Goal: Share content

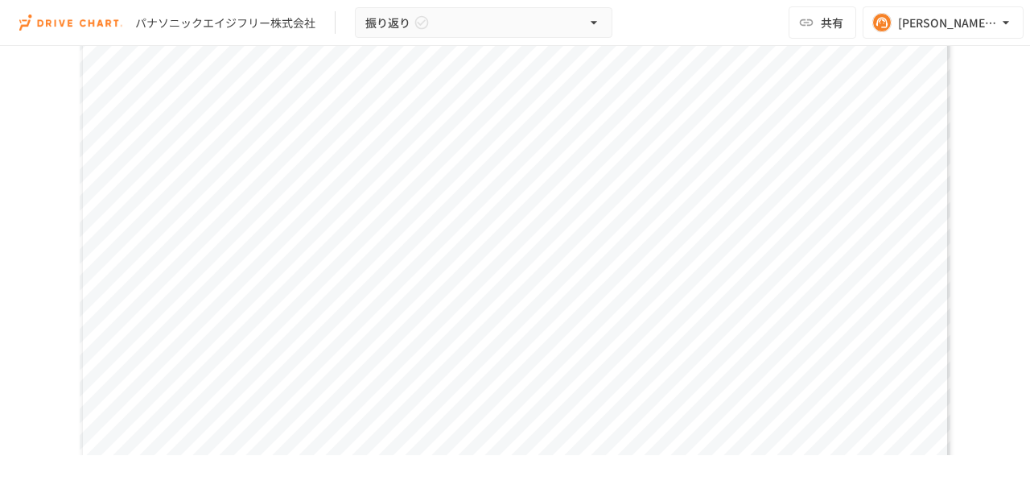
scroll to position [1449, 0]
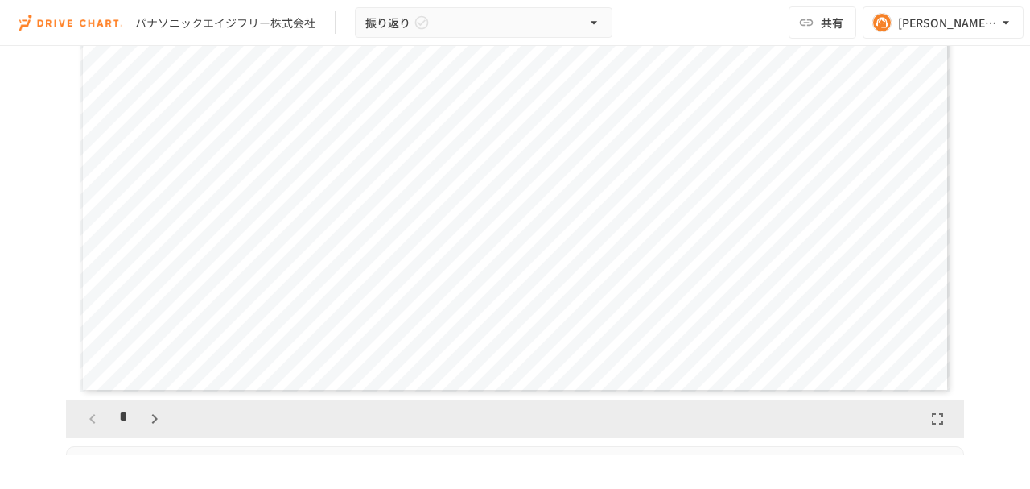
click at [146, 419] on icon "button" at bounding box center [154, 418] width 19 height 19
click at [146, 418] on icon "button" at bounding box center [154, 418] width 19 height 19
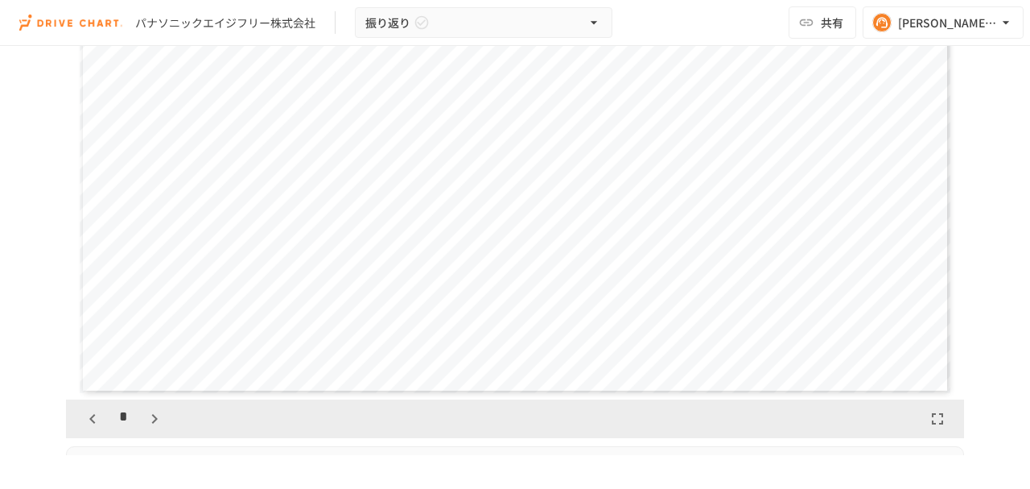
click at [146, 418] on icon "button" at bounding box center [154, 418] width 19 height 19
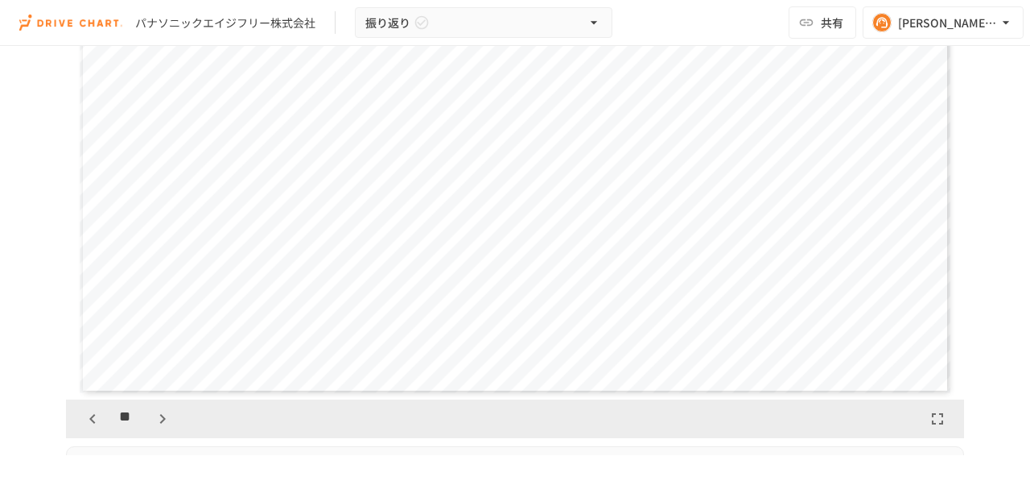
click at [149, 418] on button "button" at bounding box center [162, 418] width 27 height 27
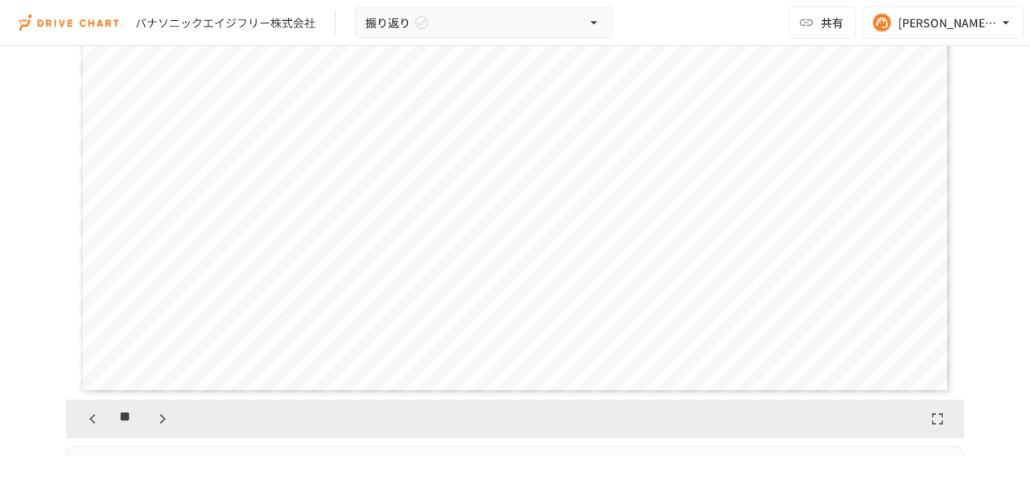
click at [149, 418] on button "button" at bounding box center [162, 418] width 27 height 27
click at [93, 415] on icon "button" at bounding box center [92, 418] width 19 height 19
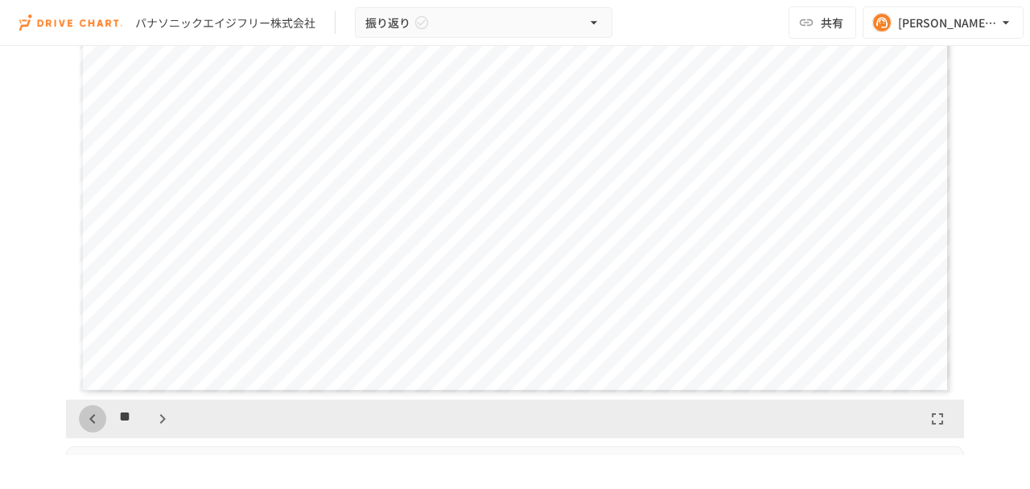
click at [93, 415] on icon "button" at bounding box center [92, 418] width 19 height 19
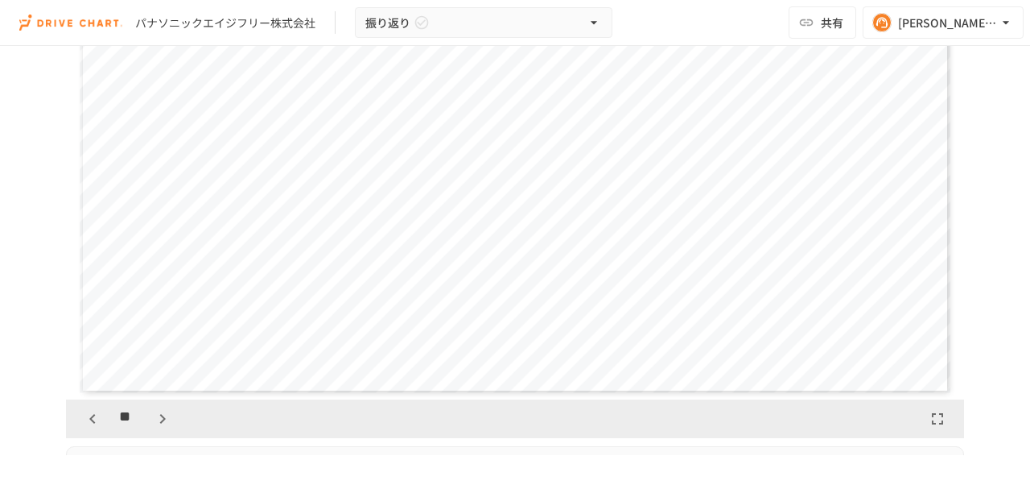
click at [91, 416] on icon "button" at bounding box center [92, 418] width 19 height 19
click at [90, 416] on icon "button" at bounding box center [92, 418] width 19 height 19
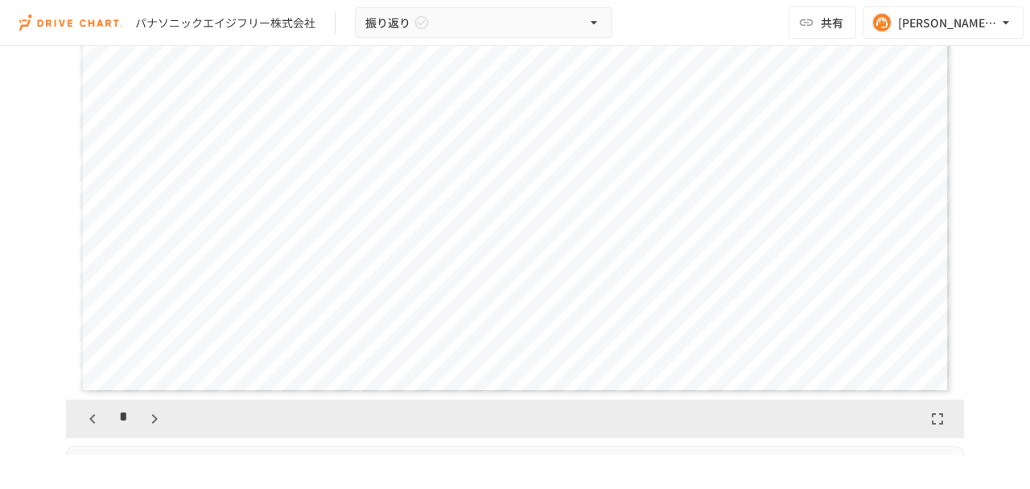
click at [90, 416] on icon "button" at bounding box center [92, 418] width 19 height 19
click at [145, 421] on icon "button" at bounding box center [154, 418] width 19 height 19
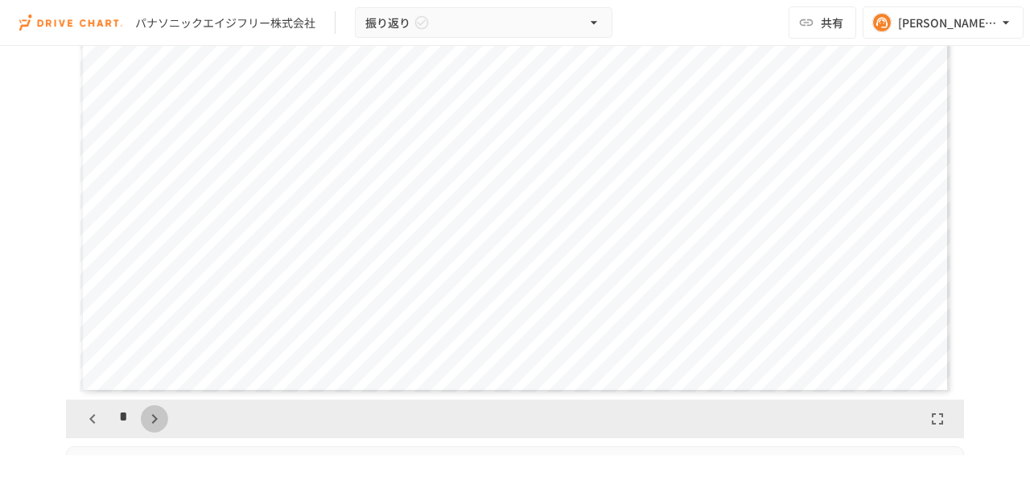
click at [145, 421] on icon "button" at bounding box center [154, 418] width 19 height 19
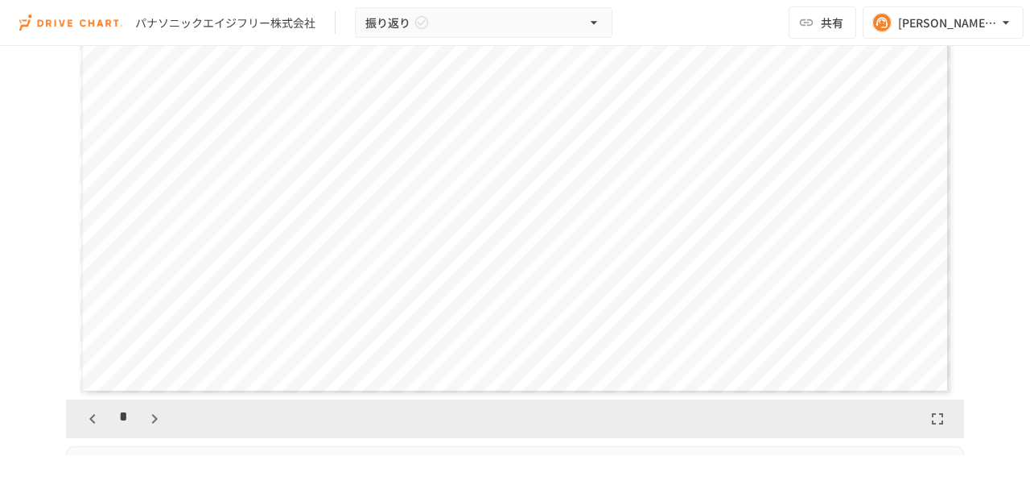
click at [145, 421] on icon "button" at bounding box center [154, 418] width 19 height 19
click at [142, 421] on div "*" at bounding box center [123, 418] width 89 height 27
click at [142, 421] on div "**" at bounding box center [127, 418] width 97 height 27
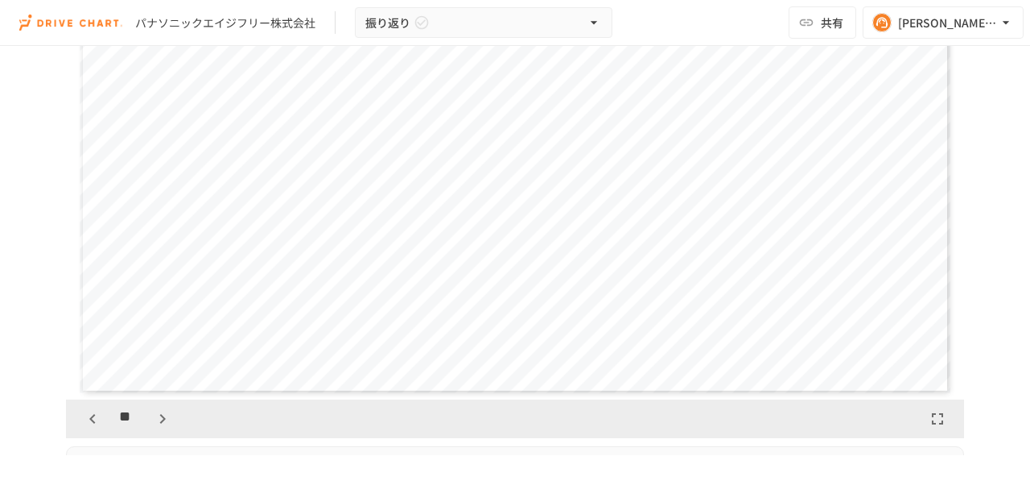
click at [142, 421] on div "**" at bounding box center [127, 418] width 97 height 27
click at [157, 414] on icon "button" at bounding box center [162, 418] width 19 height 19
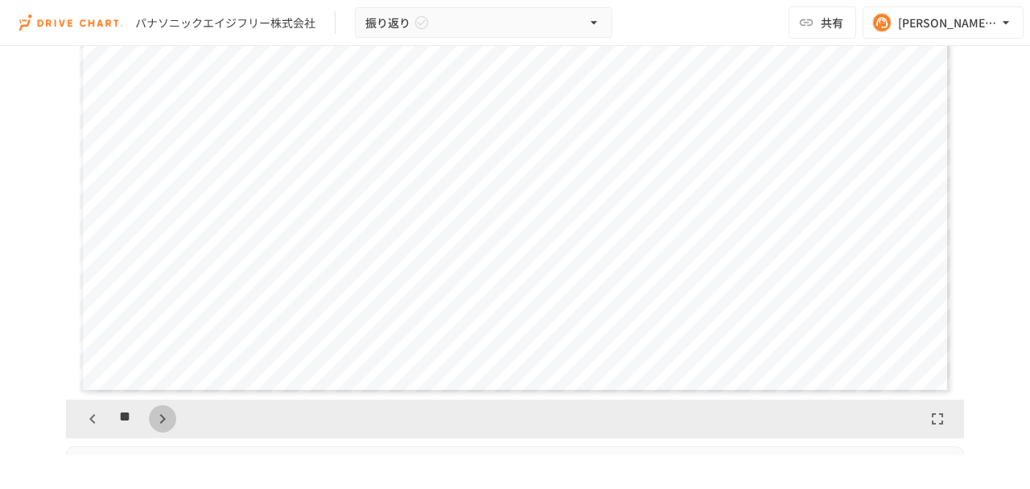
click at [157, 414] on icon "button" at bounding box center [162, 418] width 19 height 19
click at [157, 415] on icon "button" at bounding box center [162, 418] width 19 height 19
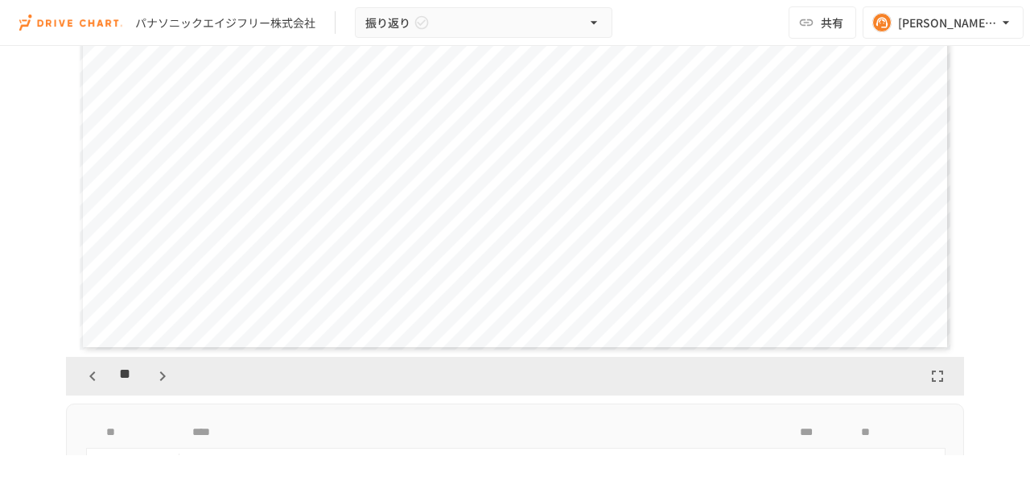
scroll to position [1502, 0]
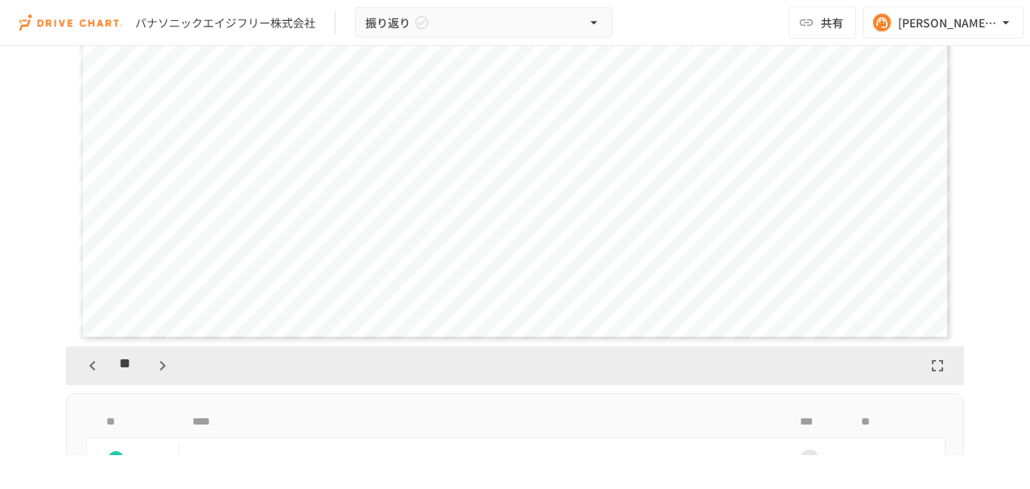
click at [155, 359] on icon "button" at bounding box center [162, 365] width 19 height 19
click at [89, 361] on icon "button" at bounding box center [92, 366] width 6 height 10
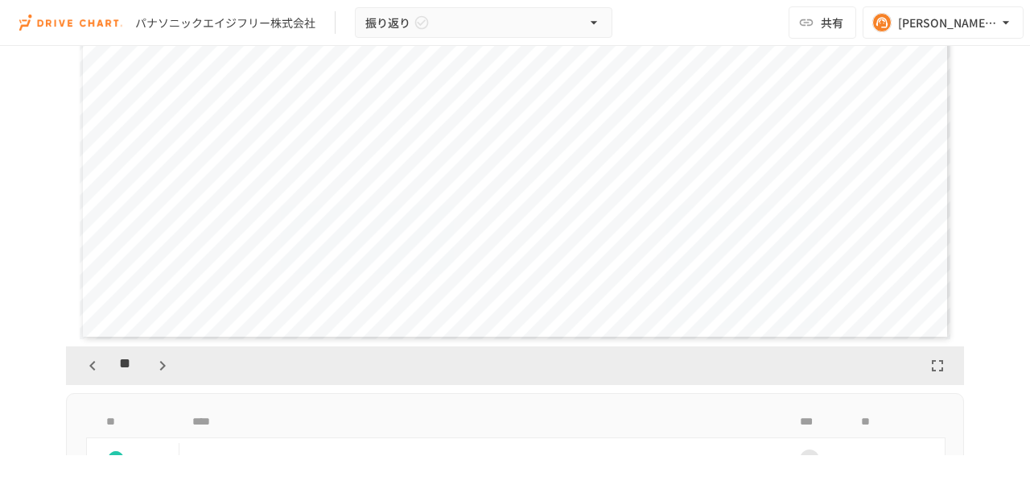
click at [89, 361] on icon "button" at bounding box center [92, 366] width 6 height 10
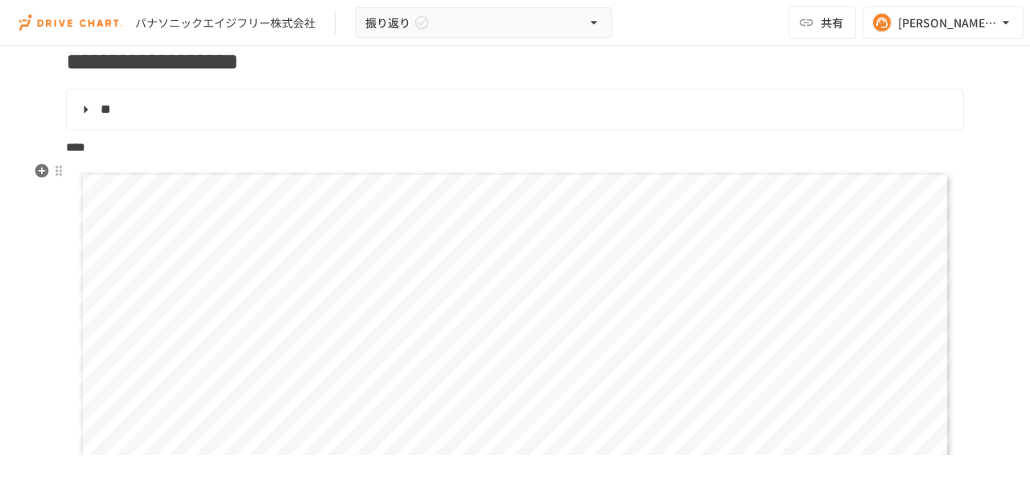
scroll to position [1395, 0]
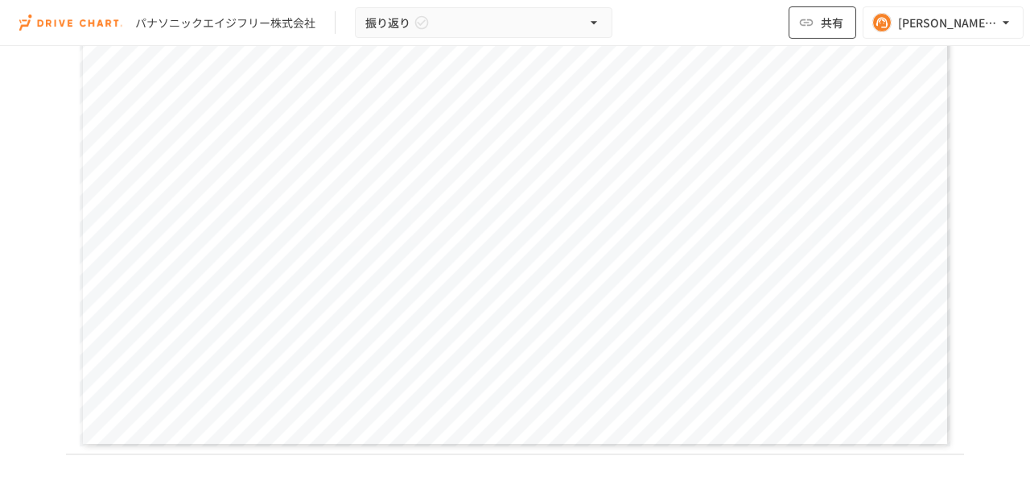
click at [831, 24] on span "共有" at bounding box center [832, 23] width 23 height 18
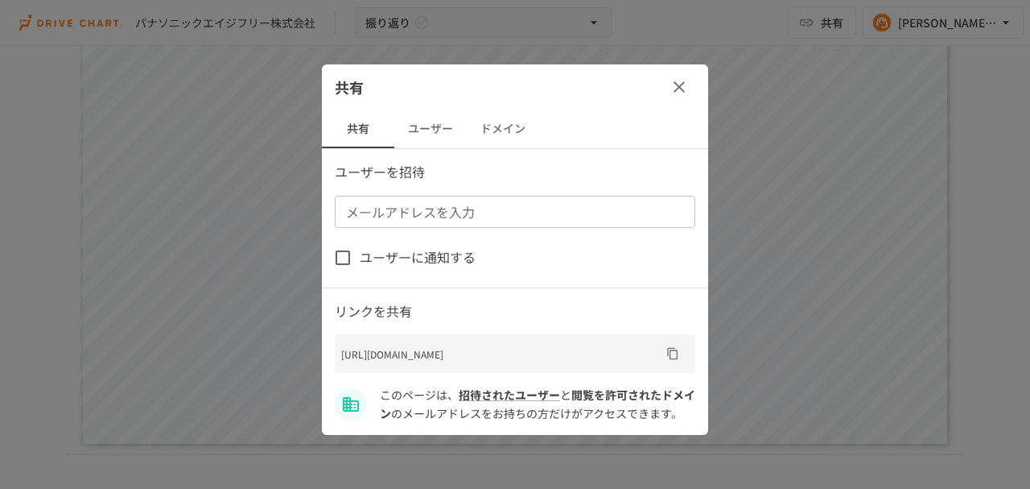
click at [459, 130] on button "ユーザー" at bounding box center [430, 128] width 72 height 39
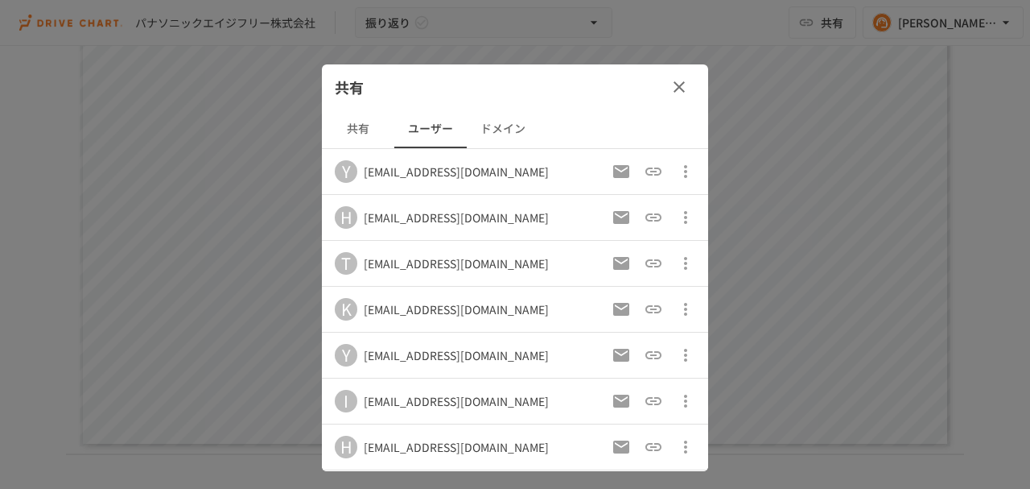
click at [280, 92] on div at bounding box center [515, 244] width 1030 height 489
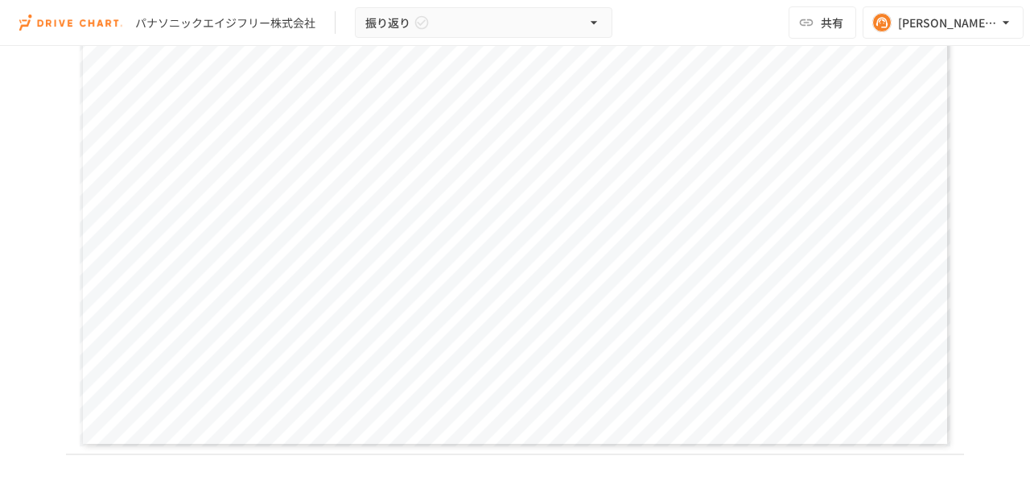
scroll to position [1449, 0]
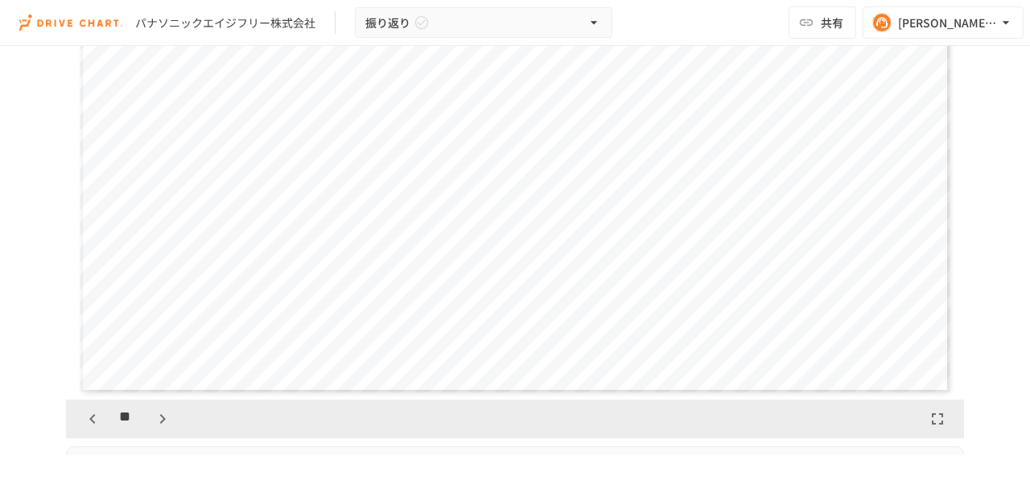
click at [97, 415] on icon "button" at bounding box center [92, 418] width 19 height 19
click at [93, 414] on icon "button" at bounding box center [92, 418] width 19 height 19
click at [161, 412] on icon "button" at bounding box center [162, 418] width 19 height 19
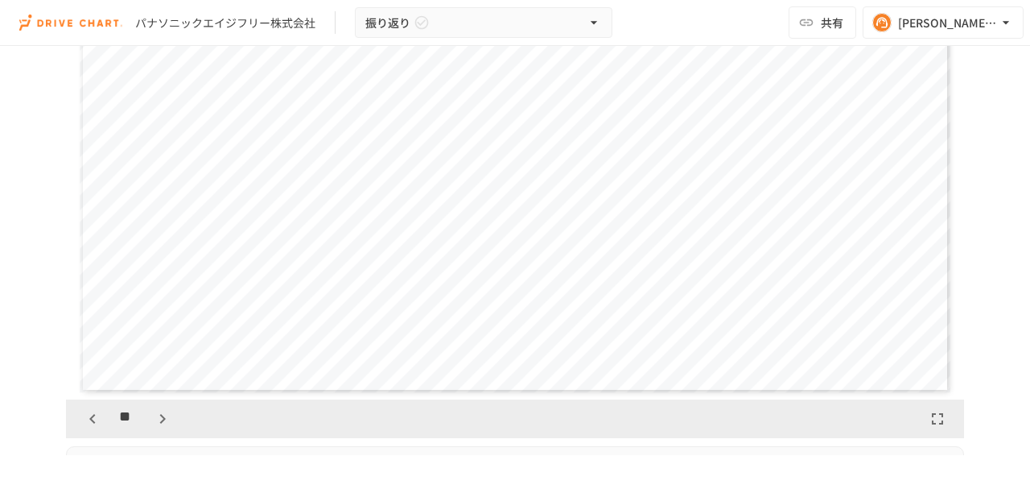
scroll to position [1502, 0]
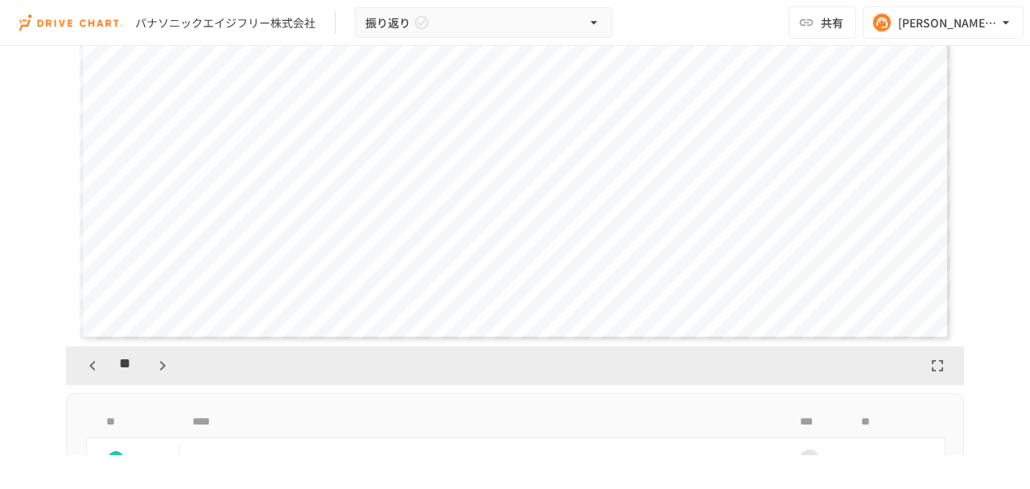
click at [85, 363] on icon "button" at bounding box center [92, 365] width 19 height 19
click at [85, 362] on icon "button" at bounding box center [92, 365] width 19 height 19
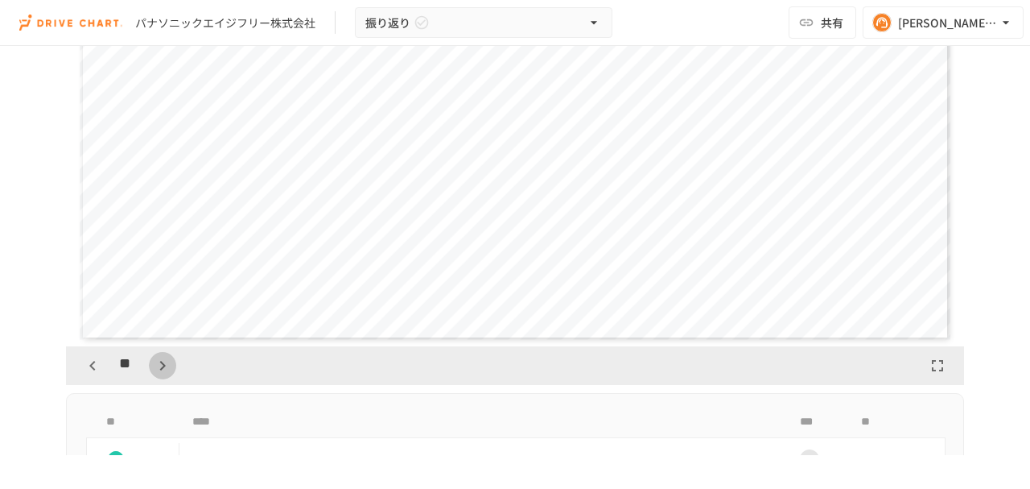
click at [161, 359] on icon "button" at bounding box center [162, 365] width 19 height 19
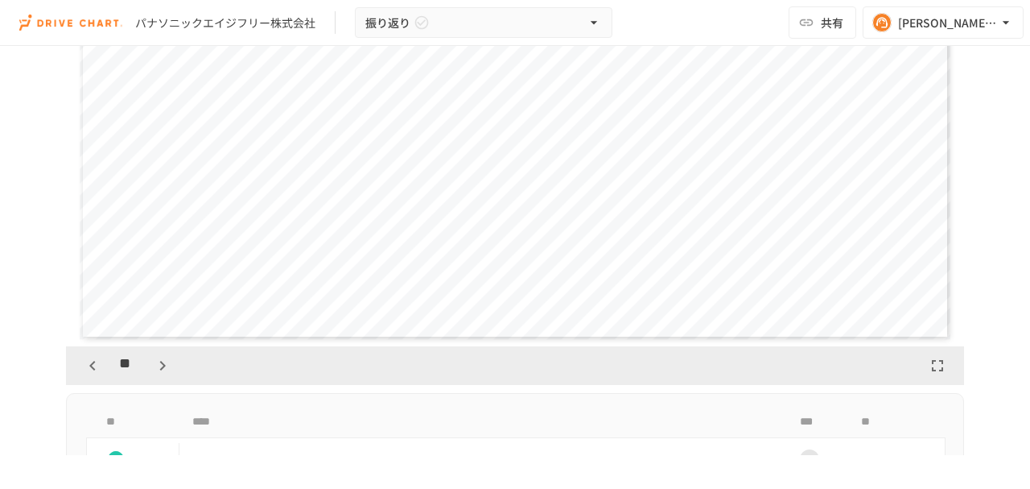
click at [161, 359] on icon "button" at bounding box center [162, 365] width 19 height 19
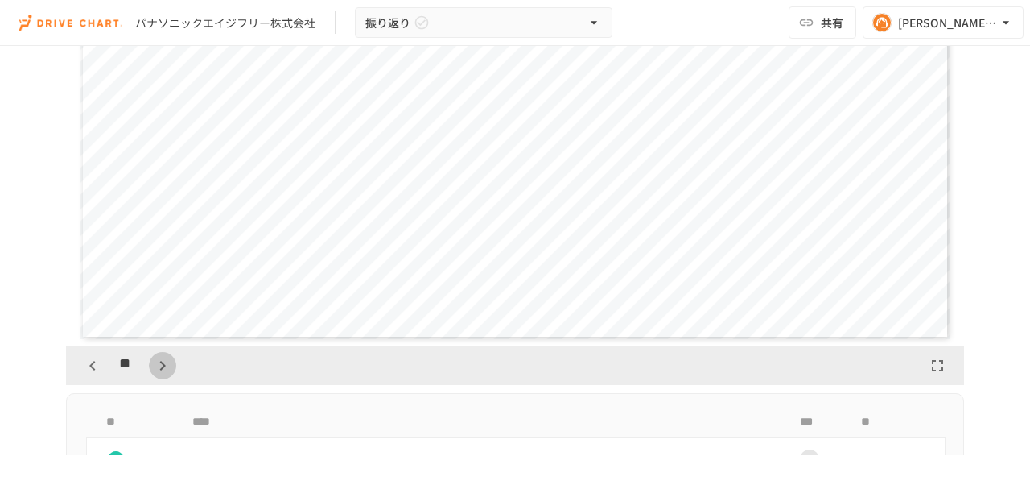
click at [161, 359] on icon "button" at bounding box center [162, 365] width 19 height 19
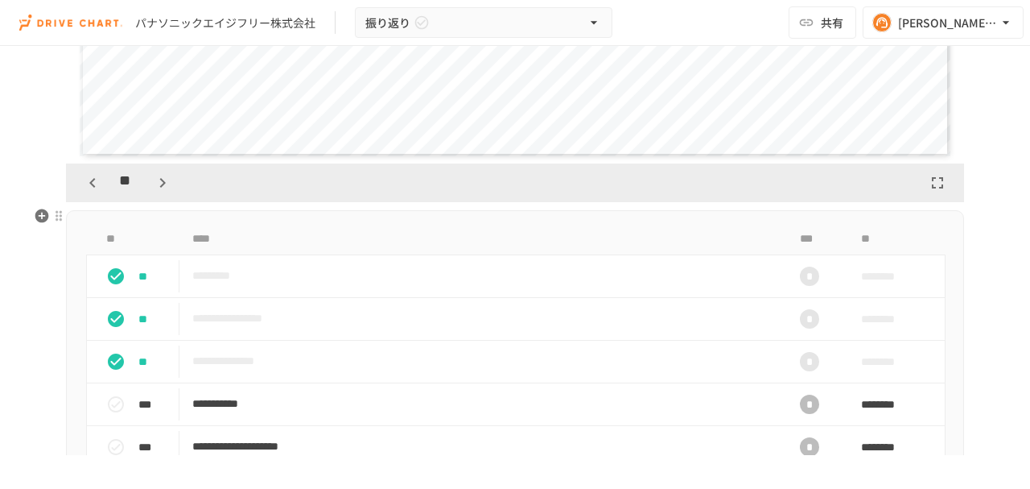
scroll to position [1556, 0]
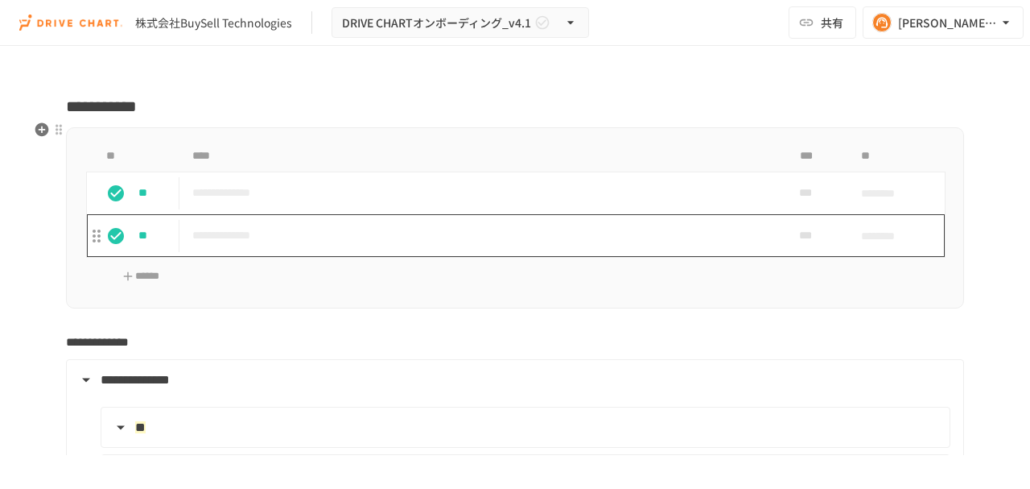
scroll to position [2467, 0]
